Goal: Information Seeking & Learning: Learn about a topic

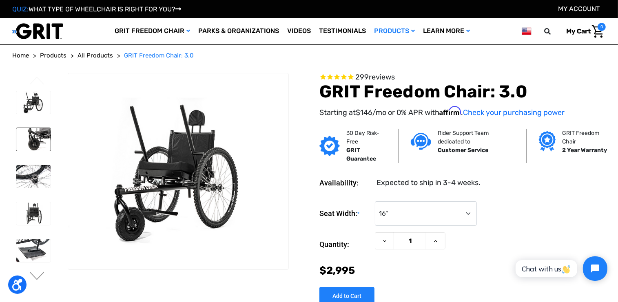
click at [35, 139] on img at bounding box center [33, 139] width 34 height 23
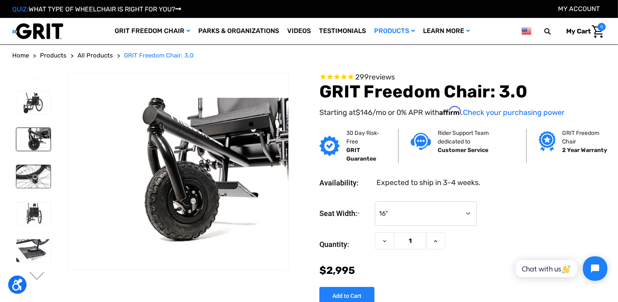
click at [32, 176] on img at bounding box center [33, 176] width 34 height 23
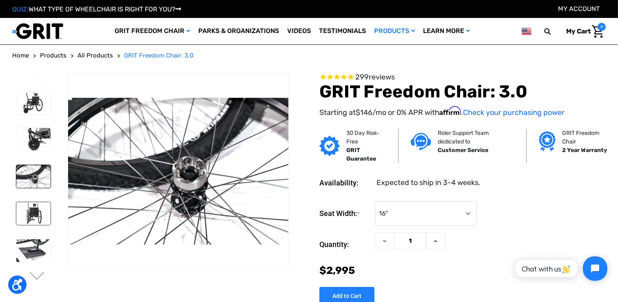
click at [32, 213] on img at bounding box center [33, 213] width 34 height 23
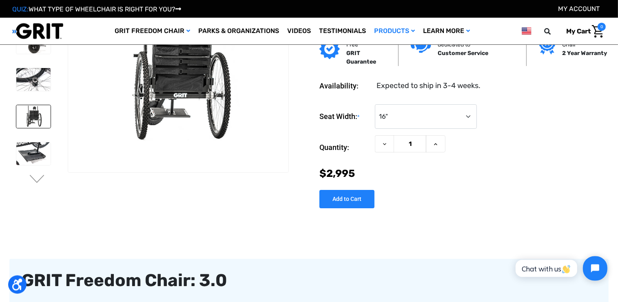
scroll to position [43, 0]
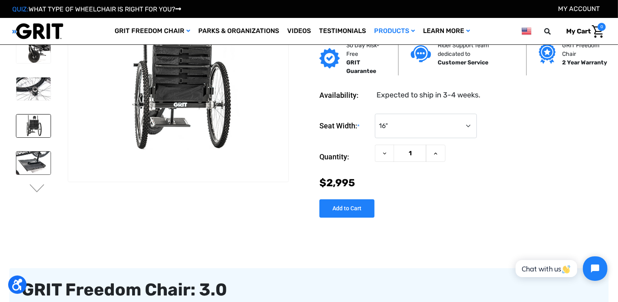
click at [35, 159] on img at bounding box center [33, 163] width 34 height 23
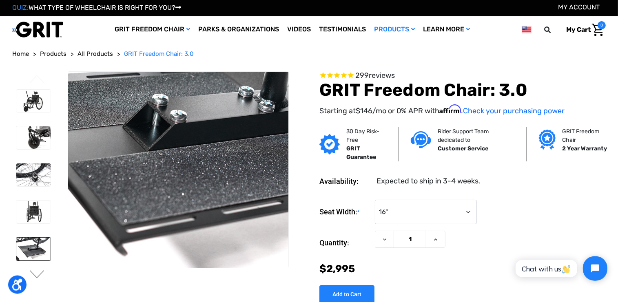
scroll to position [0, 0]
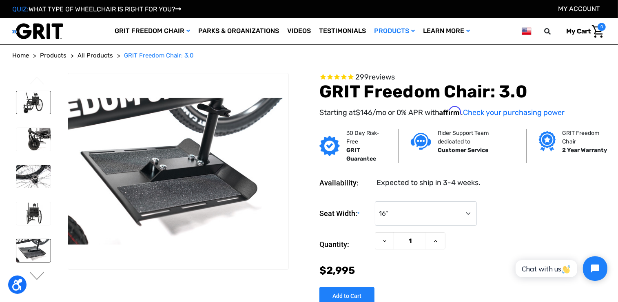
click at [35, 105] on img at bounding box center [33, 102] width 34 height 23
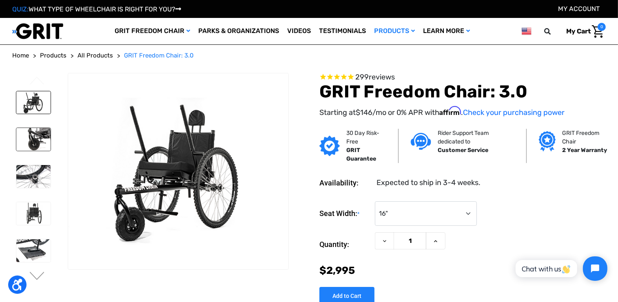
click at [34, 136] on img at bounding box center [33, 139] width 34 height 23
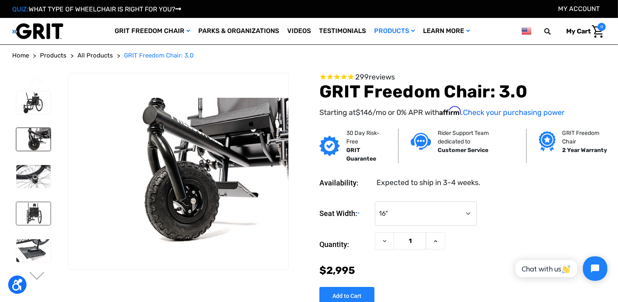
click at [30, 211] on img at bounding box center [33, 213] width 34 height 23
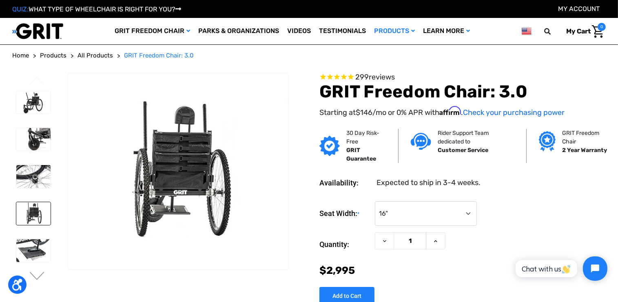
click at [22, 56] on span "Home" at bounding box center [20, 55] width 17 height 7
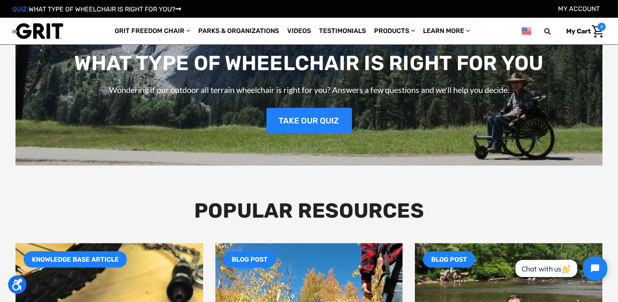
scroll to position [1205, 0]
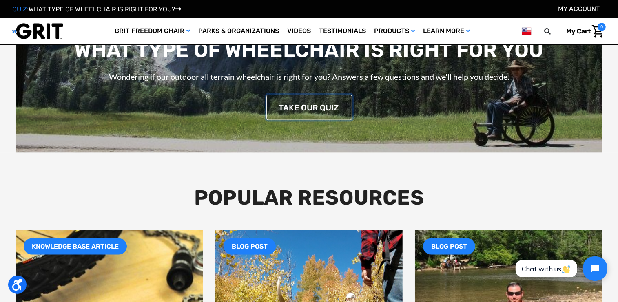
click at [312, 106] on link "TAKE OUR QUIZ" at bounding box center [309, 107] width 86 height 25
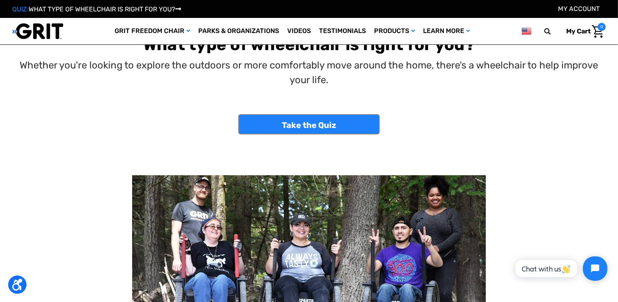
scroll to position [43, 0]
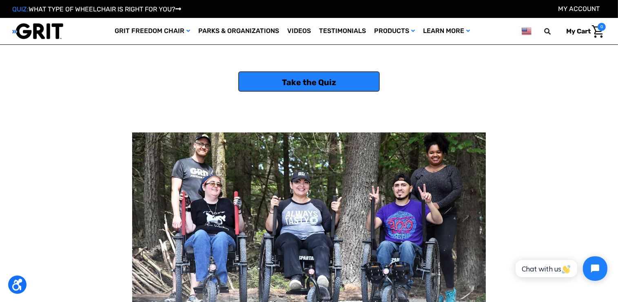
click at [305, 82] on link "Take the Quiz" at bounding box center [308, 81] width 141 height 20
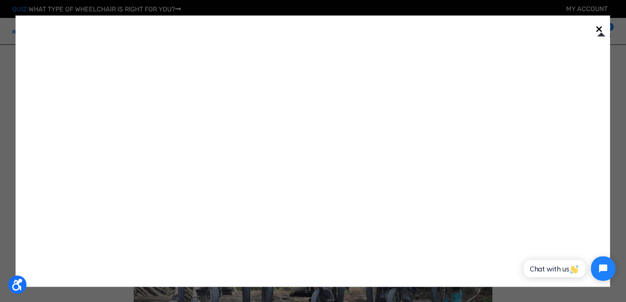
click at [599, 29] on link "×" at bounding box center [599, 28] width 13 height 13
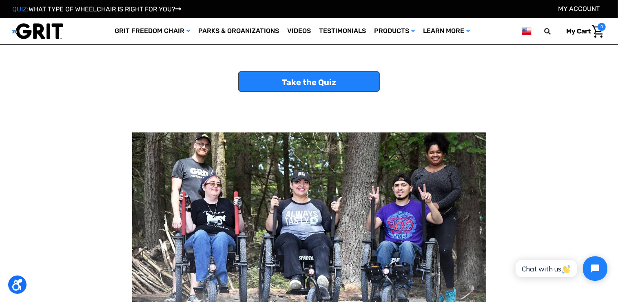
scroll to position [0, 0]
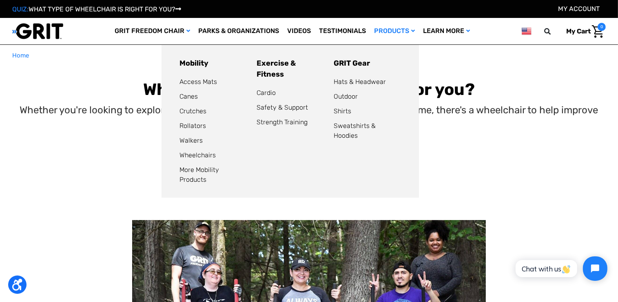
click at [402, 29] on link "Products" at bounding box center [394, 31] width 49 height 27
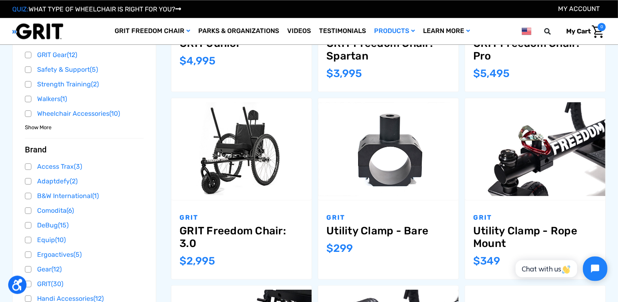
scroll to position [301, 0]
